Goal: Task Accomplishment & Management: Complete application form

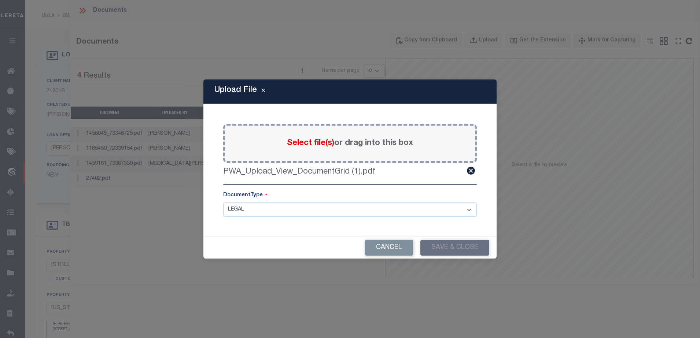
select select "7065"
select select "2702"
select select "NonEscrow"
select select "LEG"
click at [395, 247] on button "Cancel" at bounding box center [389, 248] width 48 height 16
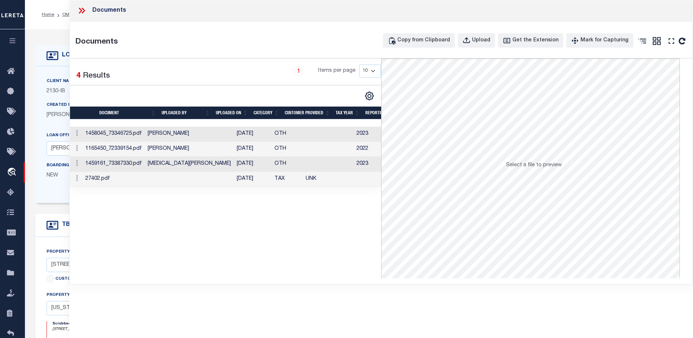
click at [80, 10] on icon at bounding box center [82, 11] width 10 height 10
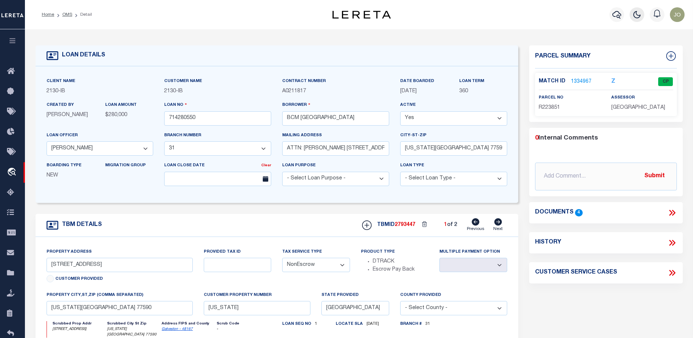
click at [632, 19] on button "button" at bounding box center [637, 14] width 15 height 15
